Goal: Entertainment & Leisure: Consume media (video, audio)

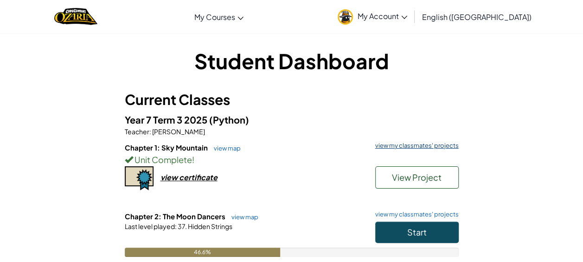
click at [408, 145] on link "view my classmates' projects" at bounding box center [415, 145] width 88 height 6
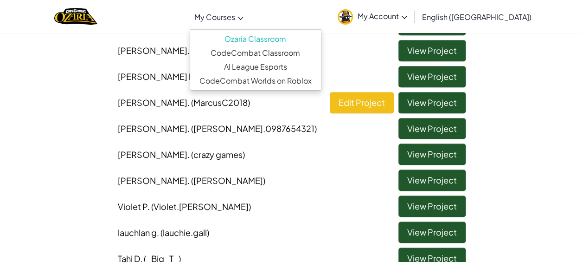
scroll to position [222, 0]
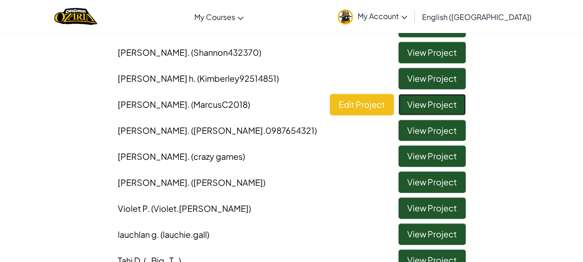
click at [432, 103] on link "View Project" at bounding box center [432, 104] width 67 height 21
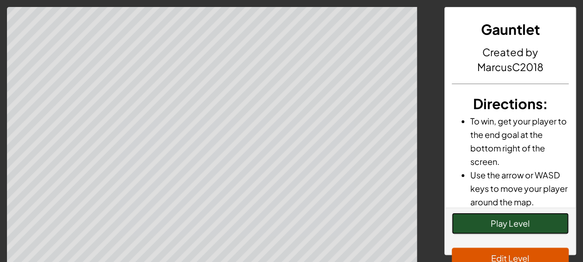
click at [529, 225] on button "Play Level" at bounding box center [510, 222] width 117 height 21
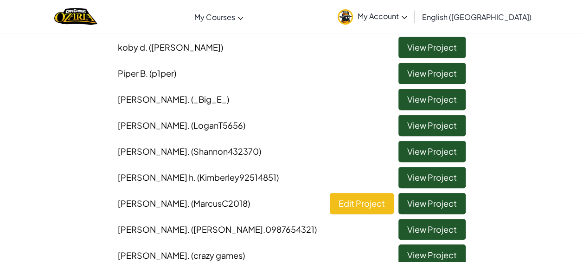
scroll to position [126, 0]
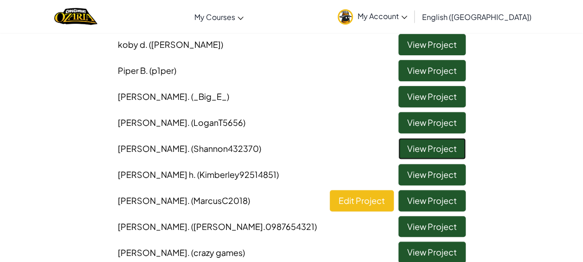
click at [411, 153] on link "View Project" at bounding box center [432, 148] width 67 height 21
